Goal: Task Accomplishment & Management: Use online tool/utility

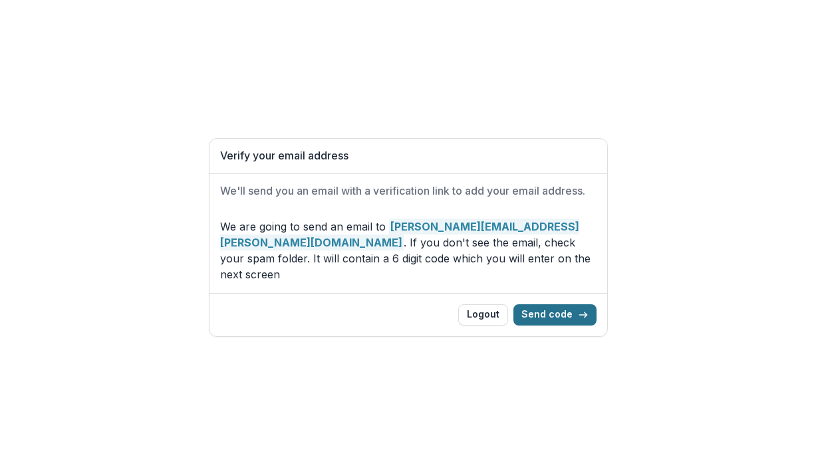
click at [556, 304] on button "Send code" at bounding box center [554, 314] width 83 height 21
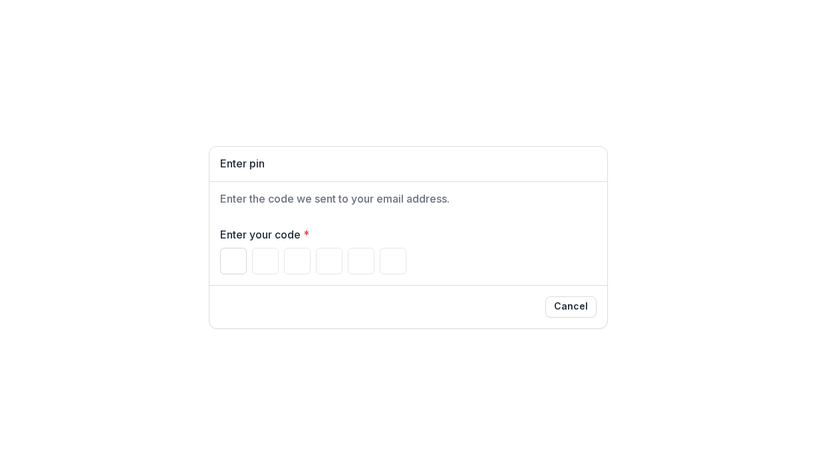
type input "*"
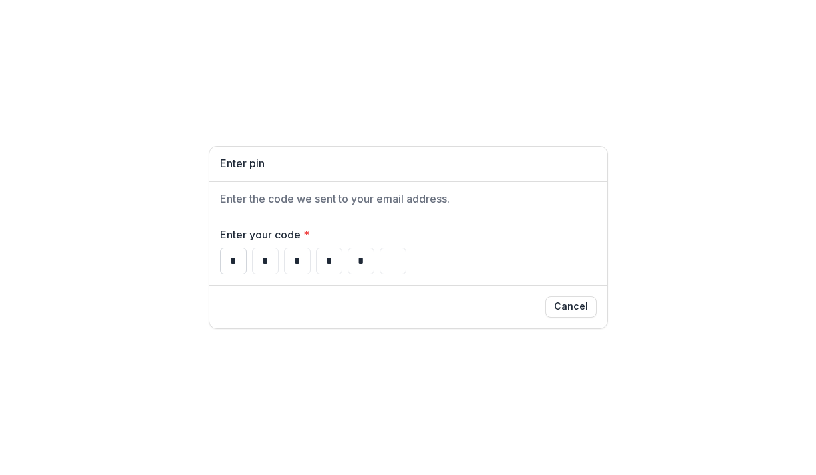
type input "*"
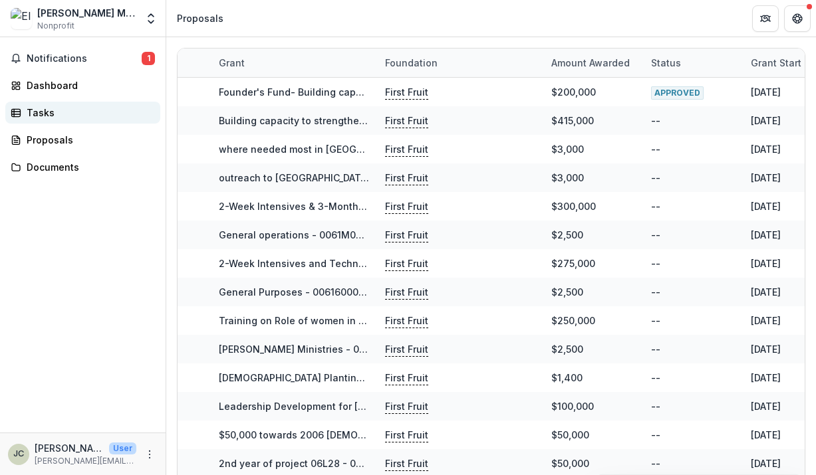
click at [47, 110] on div "Tasks" at bounding box center [88, 113] width 123 height 14
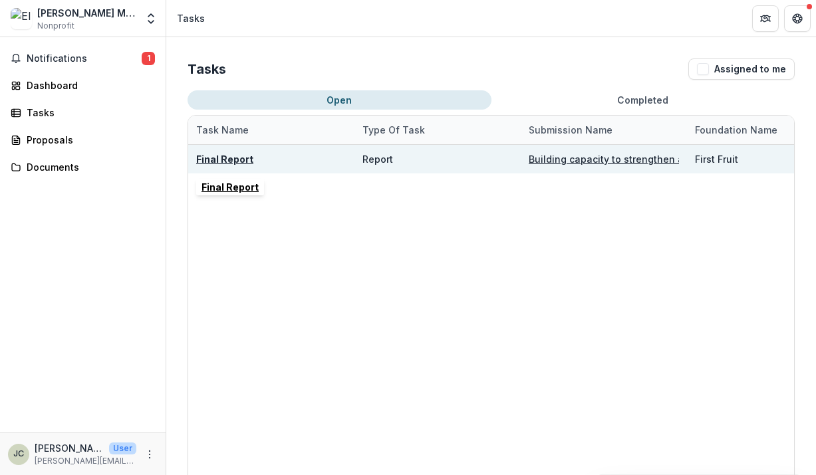
click at [230, 159] on u "Final Report" at bounding box center [224, 159] width 57 height 11
